Goal: Information Seeking & Learning: Learn about a topic

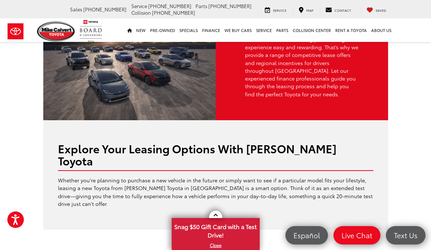
scroll to position [66, 0]
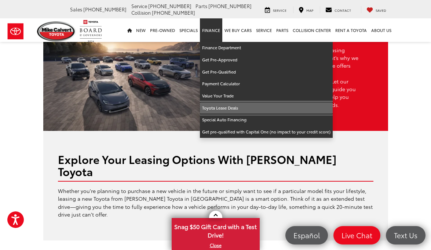
click at [221, 105] on link "Toyota Lease Deals" at bounding box center [266, 108] width 133 height 12
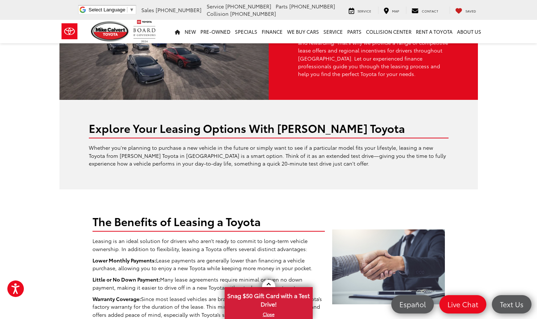
click at [416, 204] on div at bounding box center [388, 266] width 120 height 125
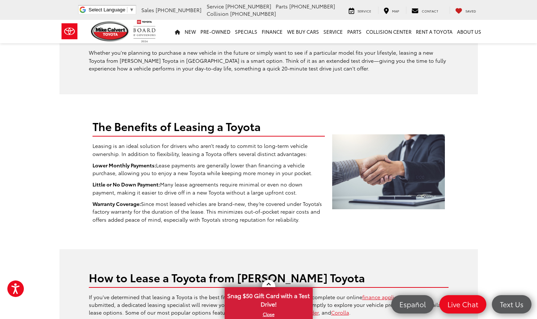
scroll to position [175, 0]
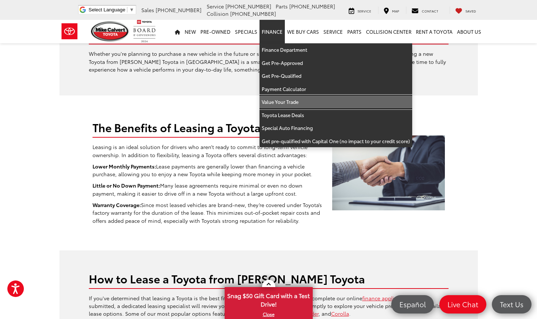
click at [280, 107] on link "Value Your Trade" at bounding box center [335, 101] width 153 height 13
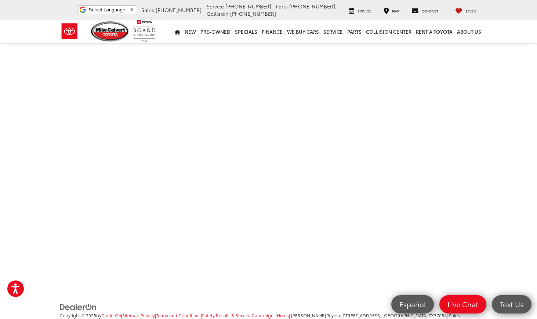
scroll to position [236, 0]
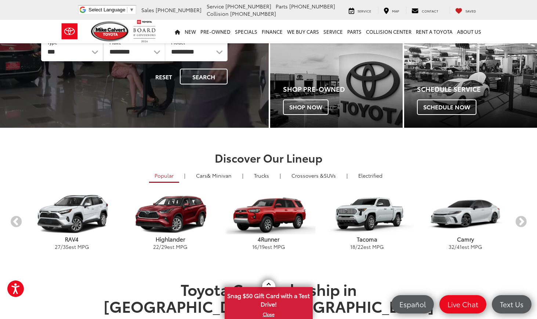
scroll to position [100, 0]
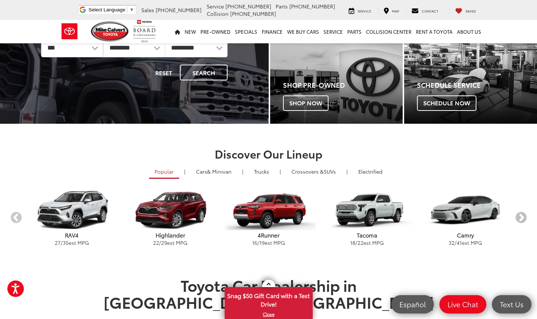
click at [521, 217] on button "Next" at bounding box center [520, 218] width 13 height 13
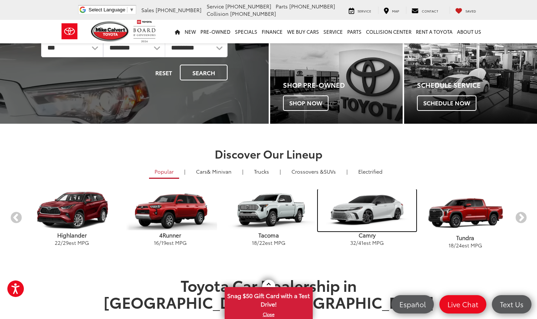
click at [392, 214] on img "carousel" at bounding box center [367, 210] width 98 height 42
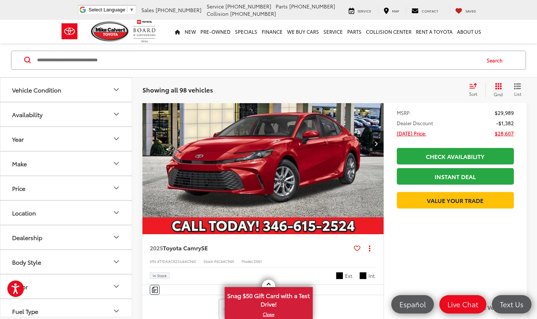
scroll to position [988, 0]
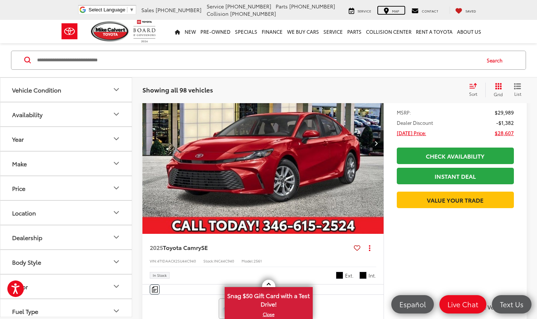
click at [391, 12] on div "Map" at bounding box center [391, 10] width 26 height 7
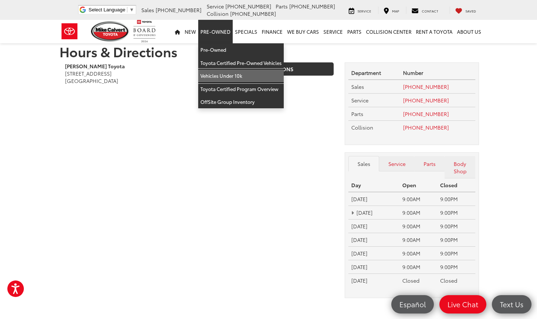
click at [238, 76] on link "Vehicles Under 10k" at bounding box center [240, 75] width 85 height 13
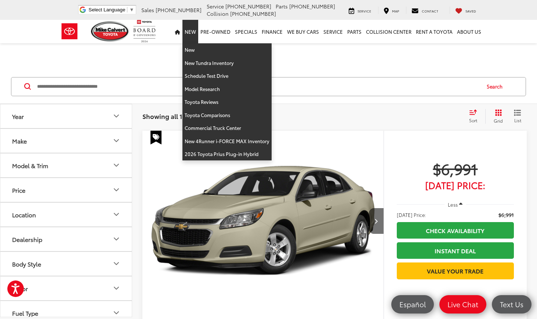
click at [196, 33] on link "New" at bounding box center [190, 31] width 16 height 23
click at [191, 48] on link "New" at bounding box center [226, 49] width 89 height 13
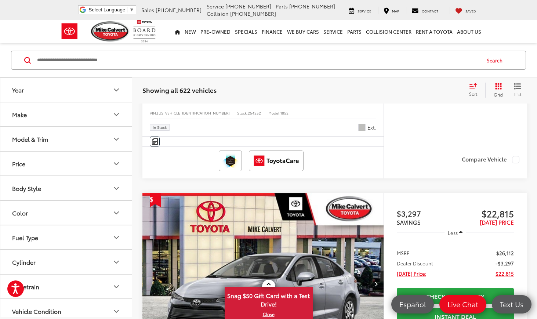
scroll to position [1161, 0]
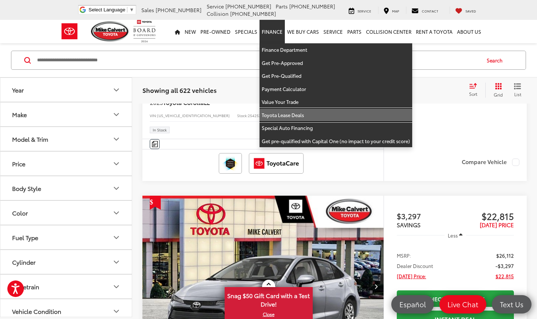
click at [283, 117] on link "Toyota Lease Deals" at bounding box center [335, 115] width 153 height 13
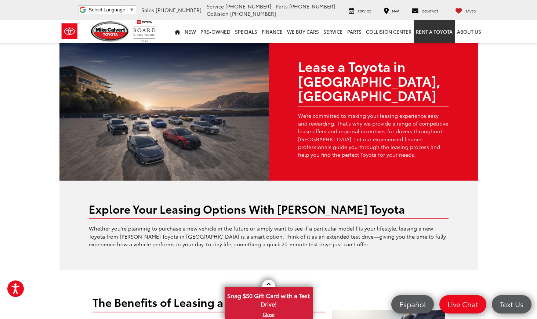
click at [440, 32] on link "Rent a Toyota" at bounding box center [434, 31] width 41 height 23
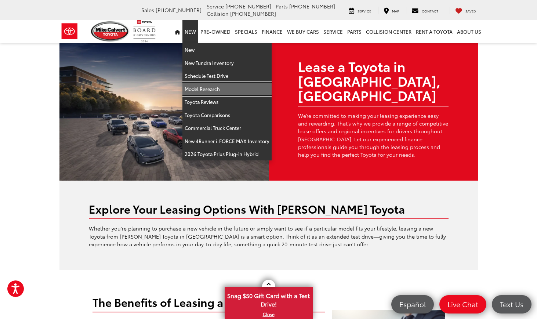
click at [210, 88] on link "Model Research" at bounding box center [226, 89] width 89 height 13
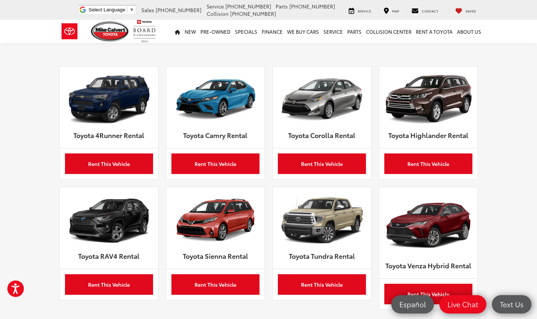
scroll to position [327, 0]
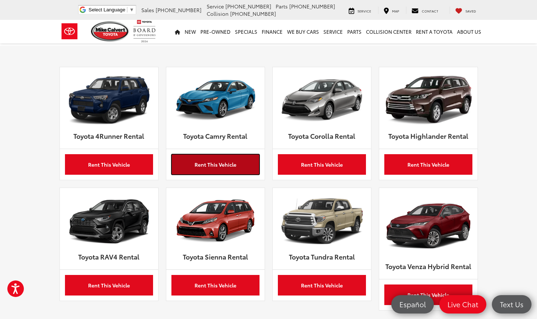
click at [221, 157] on link "Rent This Vehicle" at bounding box center [215, 164] width 88 height 21
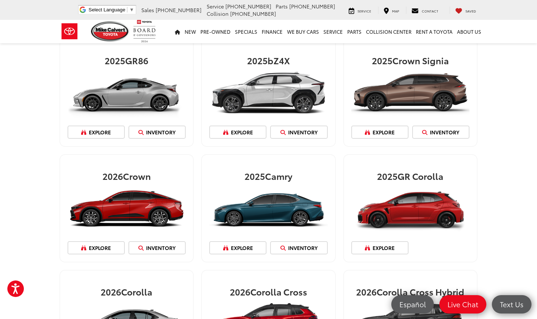
scroll to position [27, 0]
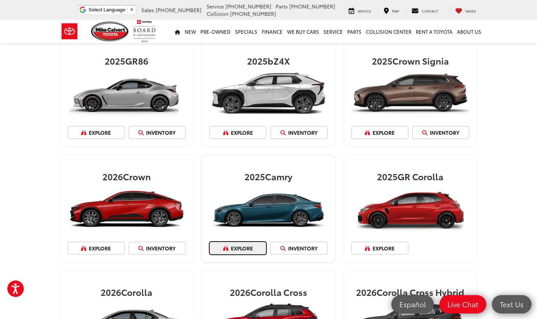
click at [252, 247] on link "Explore" at bounding box center [237, 247] width 57 height 13
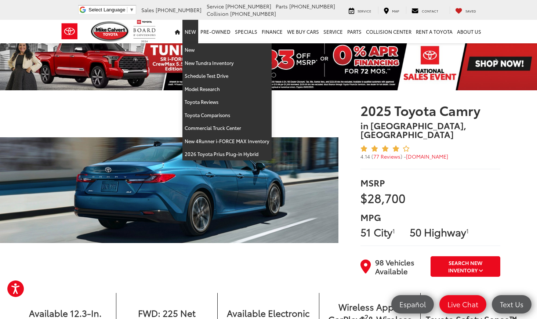
click at [193, 36] on link "New" at bounding box center [190, 31] width 16 height 23
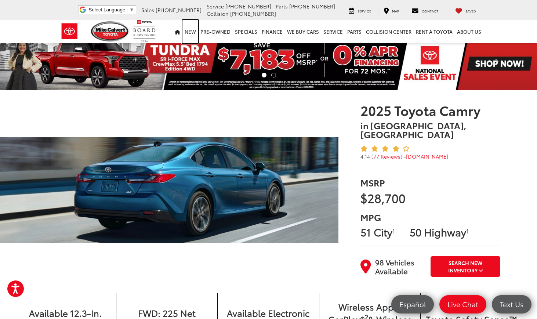
click at [192, 31] on link "New" at bounding box center [190, 31] width 16 height 23
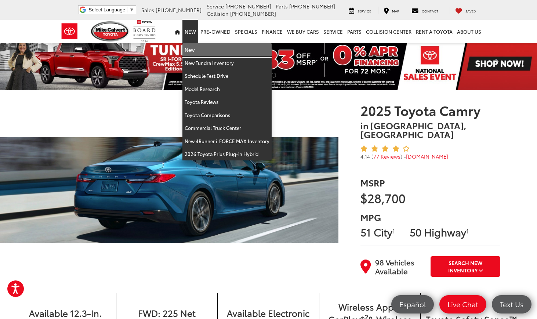
click at [194, 51] on link "New" at bounding box center [226, 49] width 89 height 13
